Goal: Task Accomplishment & Management: Manage account settings

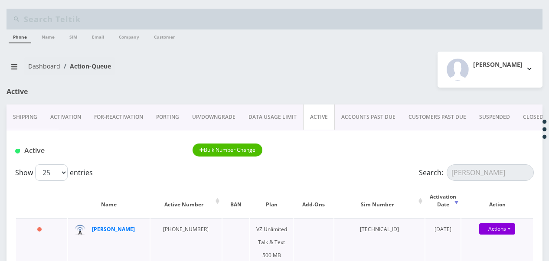
scroll to position [87, 0]
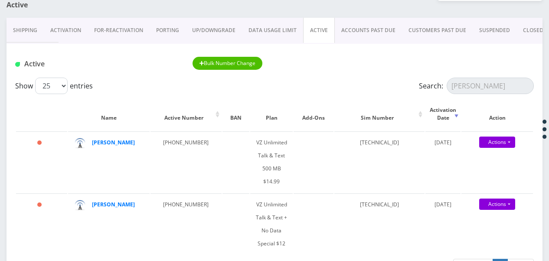
drag, startPoint x: 489, startPoint y: 99, endPoint x: 482, endPoint y: 95, distance: 8.2
click at [482, 95] on div "Show 25 50 100 250 500 1000 entries Search: stahler Name Active Number BAN Plan…" at bounding box center [275, 178] width 536 height 201
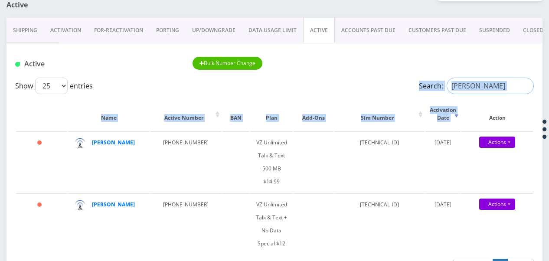
drag, startPoint x: 482, startPoint y: 95, endPoint x: 483, endPoint y: 84, distance: 10.9
click at [483, 84] on input "[PERSON_NAME]" at bounding box center [490, 86] width 87 height 16
drag, startPoint x: 483, startPoint y: 84, endPoint x: 445, endPoint y: 78, distance: 38.6
click at [445, 78] on label "Search: stahler" at bounding box center [476, 86] width 115 height 16
click at [447, 78] on input "stahler" at bounding box center [490, 86] width 87 height 16
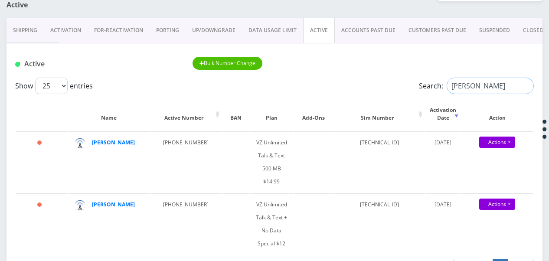
drag, startPoint x: 445, startPoint y: 78, endPoint x: 375, endPoint y: 69, distance: 69.9
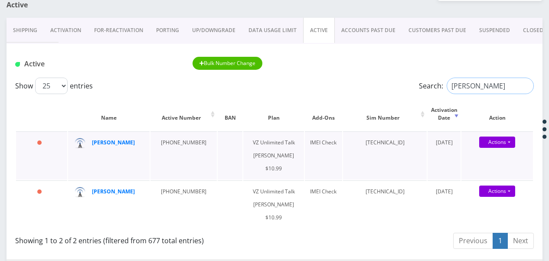
type input "[PERSON_NAME]"
drag, startPoint x: 157, startPoint y: 144, endPoint x: 191, endPoint y: 146, distance: 33.5
click at [191, 146] on td "[PHONE_NUMBER]" at bounding box center [183, 155] width 66 height 48
copy td "[PHONE_NUMBER]"
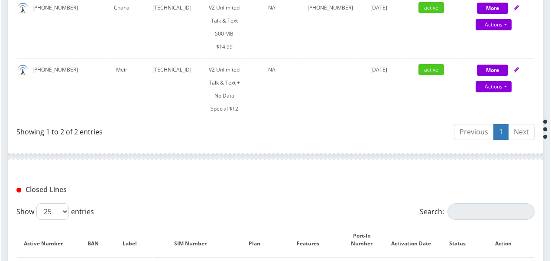
scroll to position [260, 0]
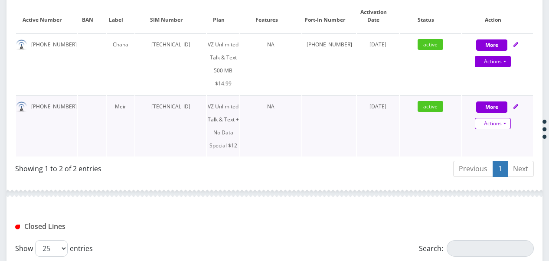
click at [503, 124] on link "Actions" at bounding box center [493, 123] width 36 height 11
select select "501"
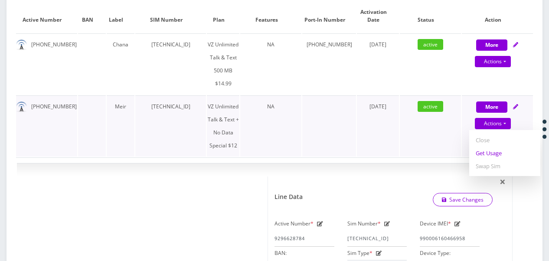
click at [497, 151] on link "Get Usage" at bounding box center [504, 153] width 71 height 13
select select "501"
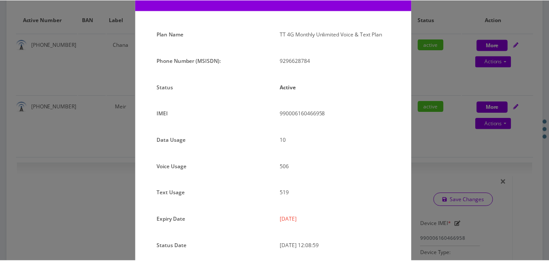
scroll to position [106, 0]
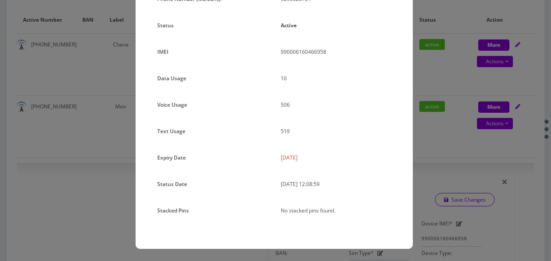
click at [432, 143] on div "× Subscription Info Plan Name TT 4G Monthly Unlimited Voice & Text Plan Phone N…" at bounding box center [275, 130] width 551 height 261
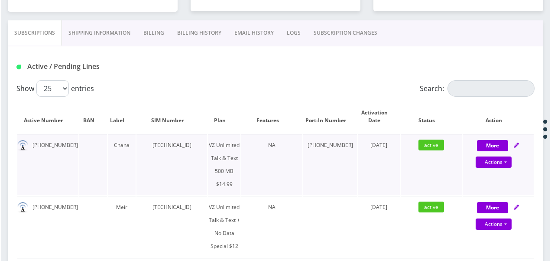
scroll to position [173, 0]
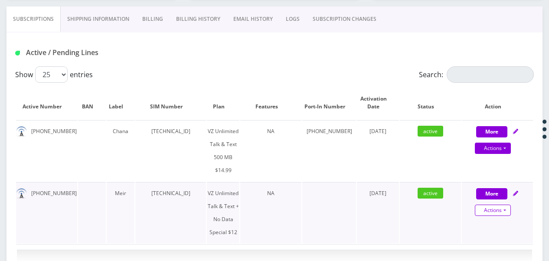
click at [508, 207] on link "Actions" at bounding box center [493, 210] width 36 height 11
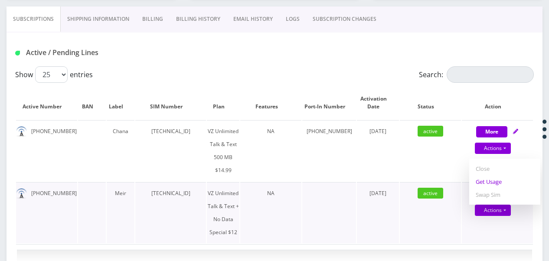
click at [499, 184] on link "Get Usage" at bounding box center [504, 181] width 71 height 13
select select "501"
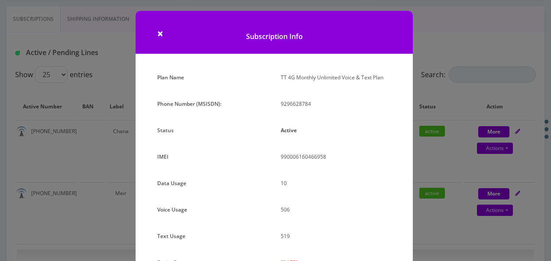
scroll to position [0, 0]
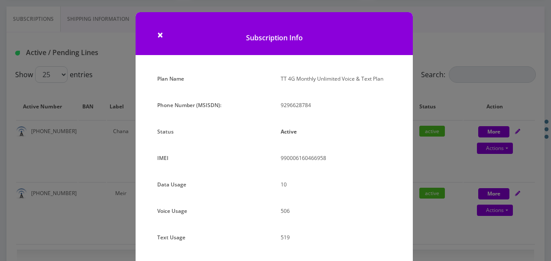
click at [427, 166] on div "× Subscription Info Plan Name TT 4G Monthly Unlimited Voice & Text Plan Phone N…" at bounding box center [275, 130] width 551 height 261
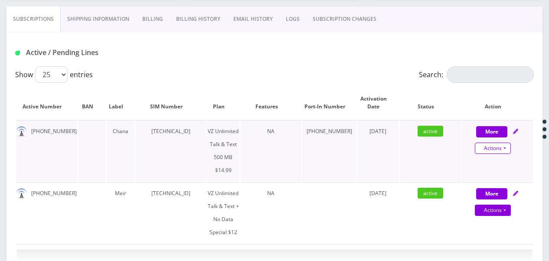
click at [503, 143] on link "Actions" at bounding box center [493, 148] width 36 height 11
select select "399"
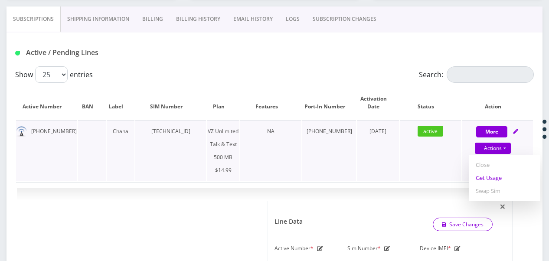
click at [500, 177] on link "Get Usage" at bounding box center [504, 177] width 71 height 13
select select "399"
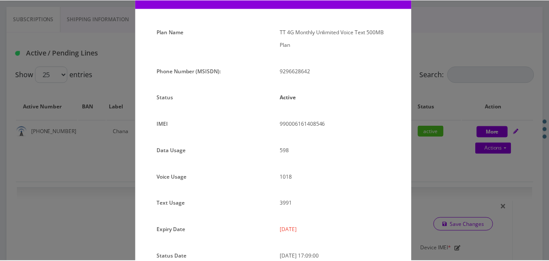
scroll to position [119, 0]
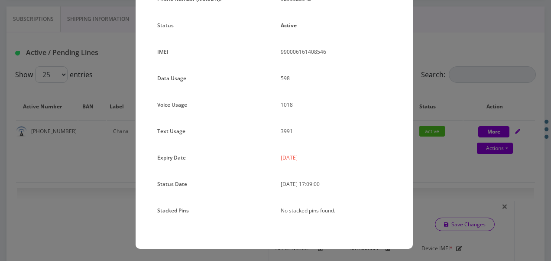
click at [441, 132] on div "× Subscription Info Plan Name TT 4G Monthly Unlimited Voice Text 500MB Plan Pho…" at bounding box center [275, 130] width 551 height 261
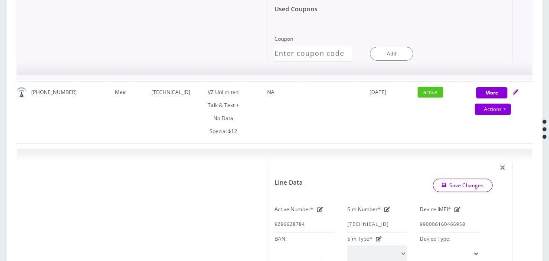
scroll to position [607, 0]
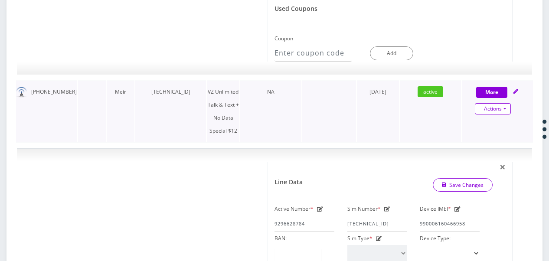
click at [506, 109] on link "Actions" at bounding box center [493, 108] width 36 height 11
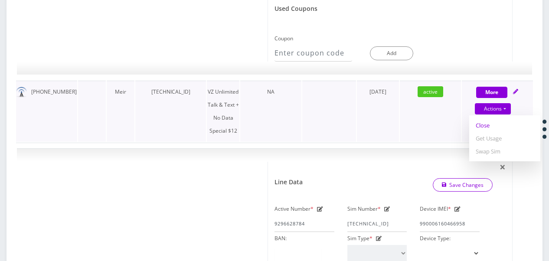
click at [483, 124] on link "Close" at bounding box center [504, 125] width 71 height 13
select select "501"
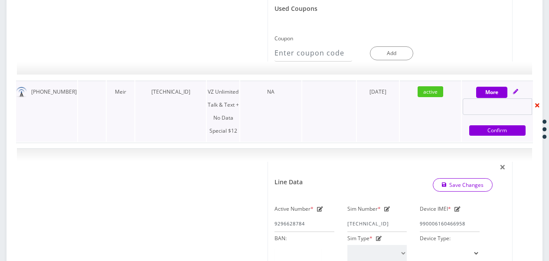
type input "[DATE]"
click at [537, 107] on div at bounding box center [537, 106] width 9 height 9
select select "501"
click at [510, 103] on link "Actions" at bounding box center [493, 108] width 36 height 11
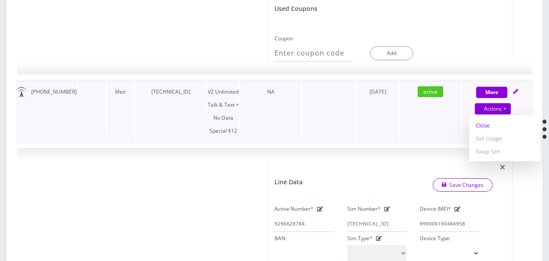
click at [490, 127] on link "Close" at bounding box center [504, 125] width 71 height 13
select select "501"
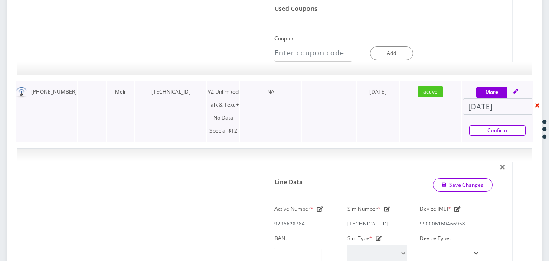
click at [492, 129] on link "Confirm" at bounding box center [497, 130] width 56 height 10
select select "501"
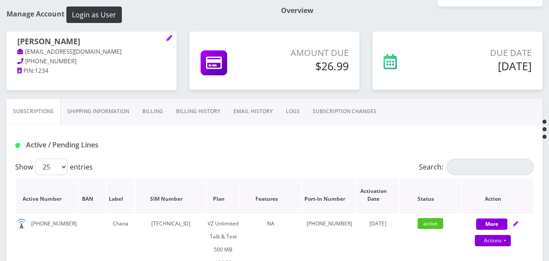
scroll to position [173, 0]
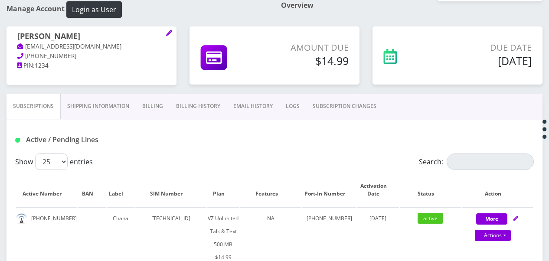
scroll to position [87, 0]
click at [106, 112] on link "Shipping Information" at bounding box center [98, 105] width 75 height 25
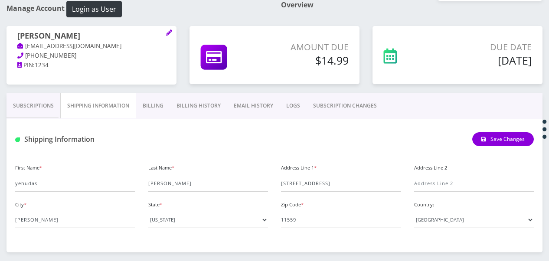
click at [147, 111] on link "Billing" at bounding box center [153, 105] width 34 height 25
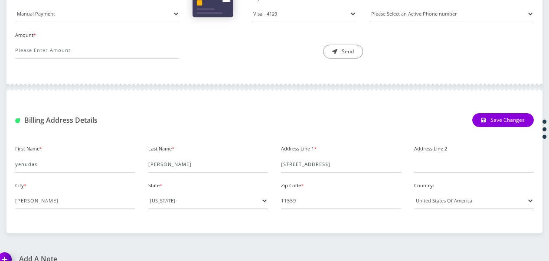
scroll to position [119, 0]
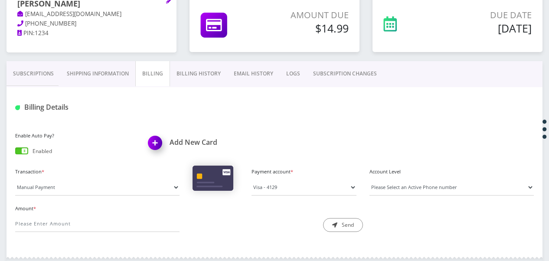
click at [201, 70] on link "Billing History" at bounding box center [198, 73] width 57 height 25
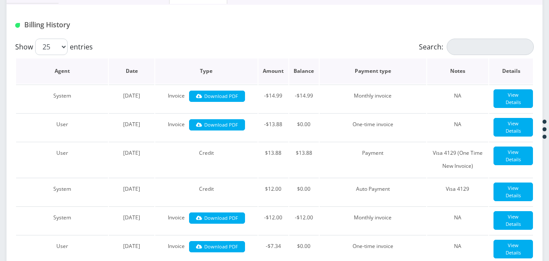
scroll to position [119, 0]
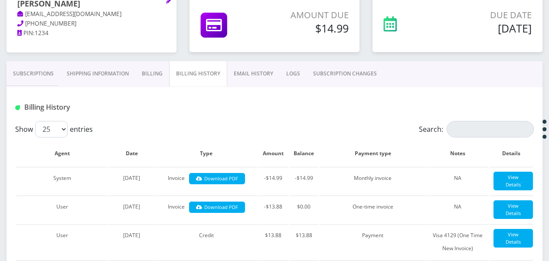
click at [38, 75] on link "Subscriptions" at bounding box center [34, 73] width 54 height 25
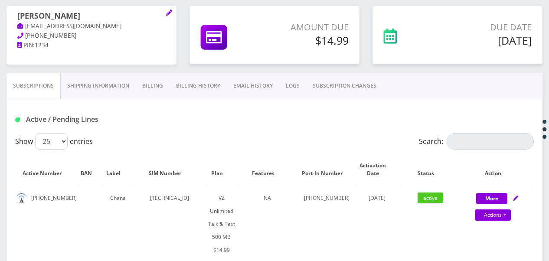
scroll to position [75, 0]
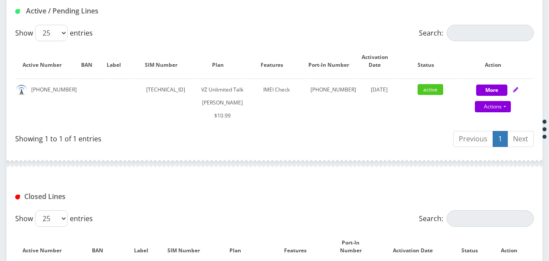
scroll to position [217, 0]
